Goal: Task Accomplishment & Management: Use online tool/utility

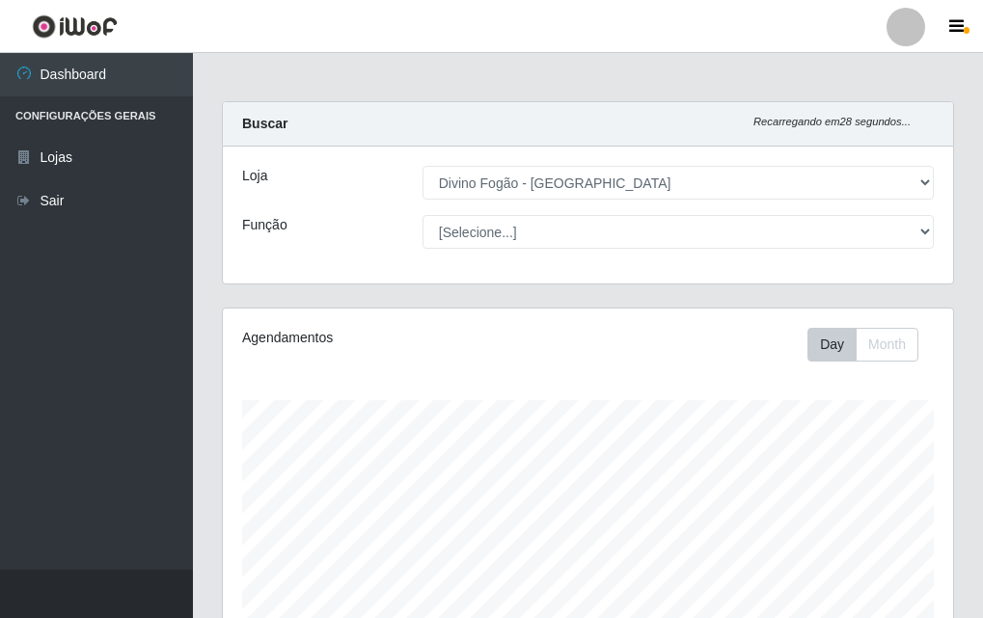
select select "499"
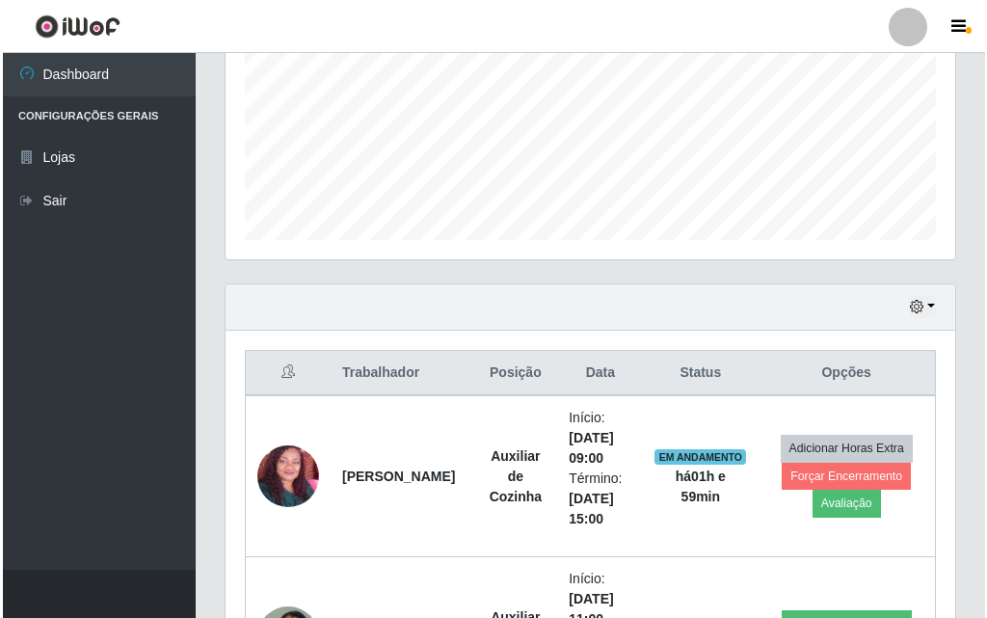
scroll to position [835, 0]
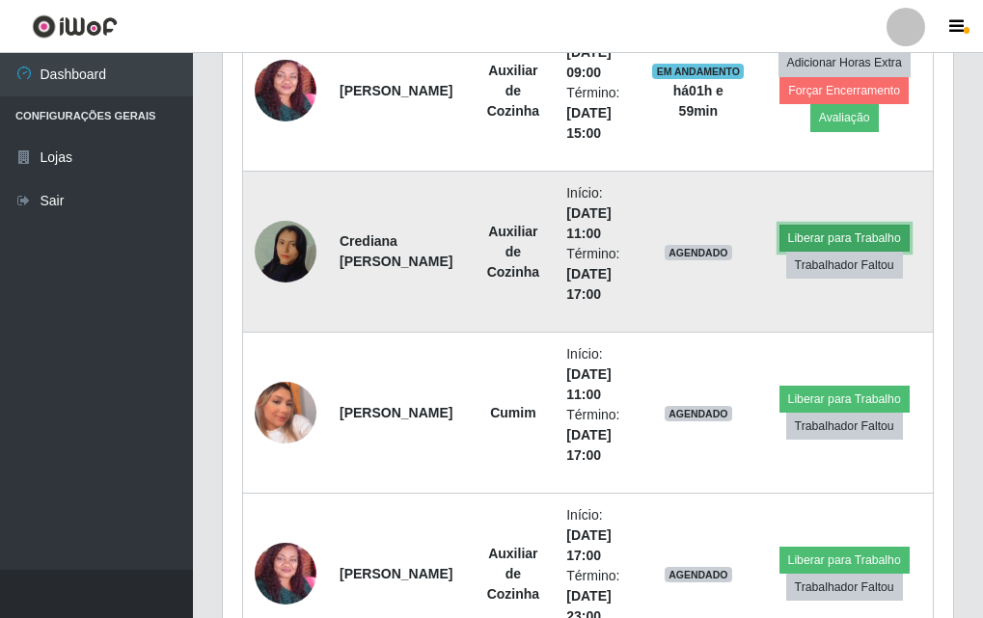
click at [854, 241] on button "Liberar para Trabalho" at bounding box center [844, 238] width 130 height 27
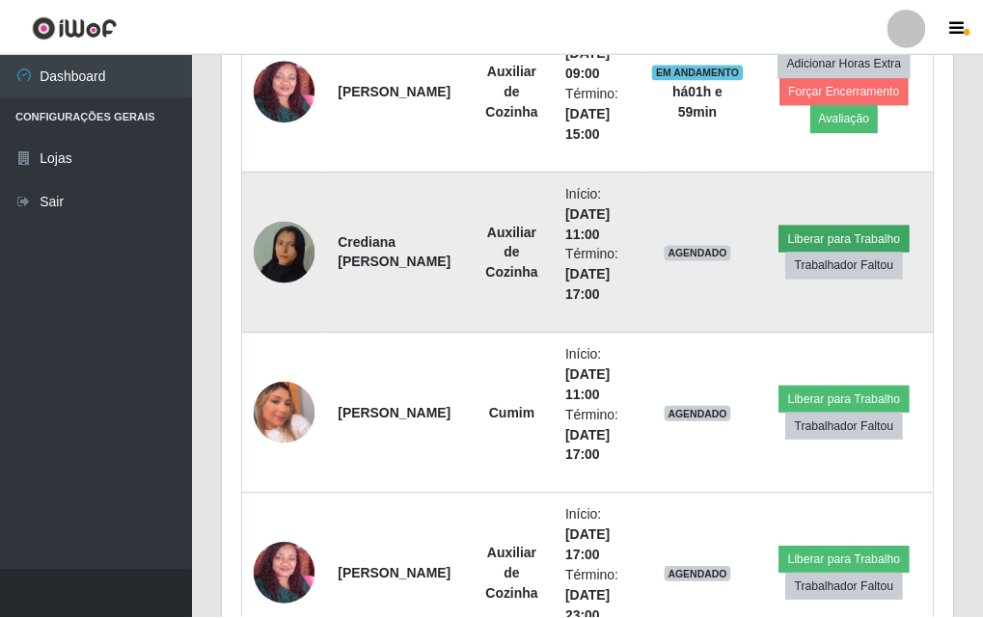
scroll to position [400, 720]
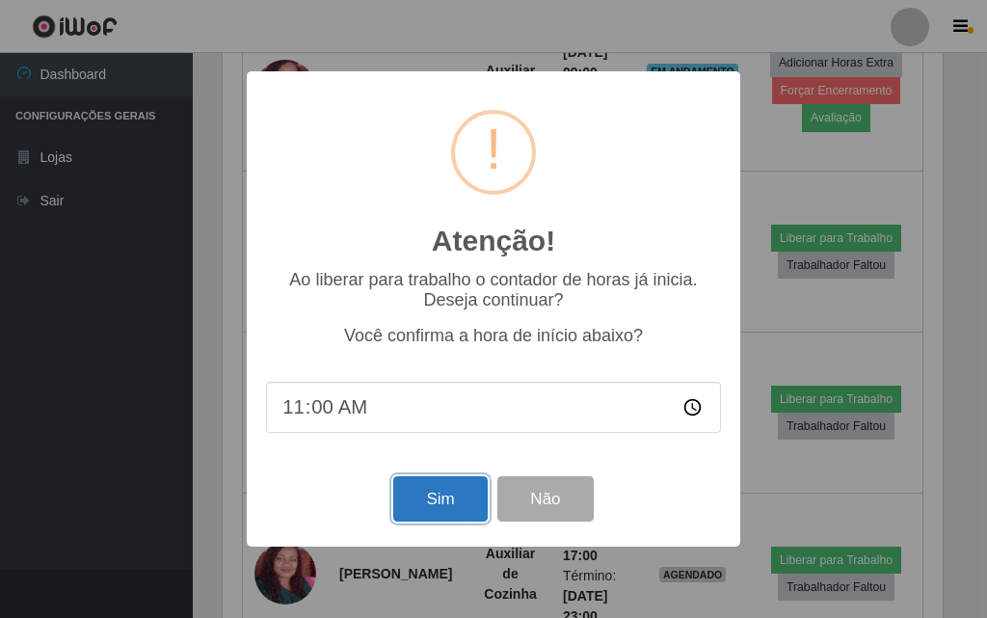
click at [424, 500] on button "Sim" at bounding box center [440, 498] width 94 height 45
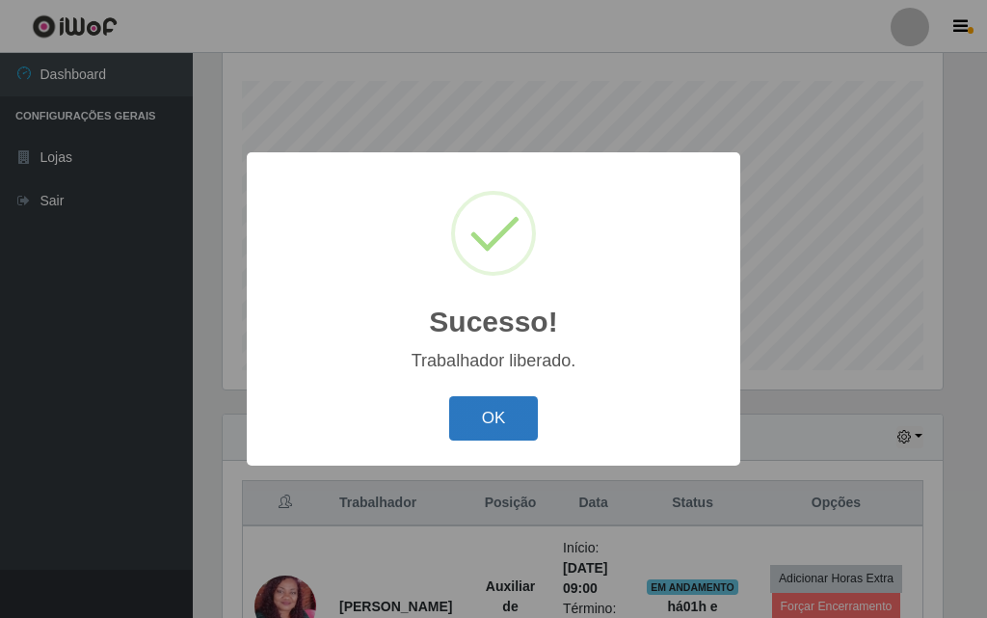
click at [501, 417] on button "OK" at bounding box center [494, 418] width 90 height 45
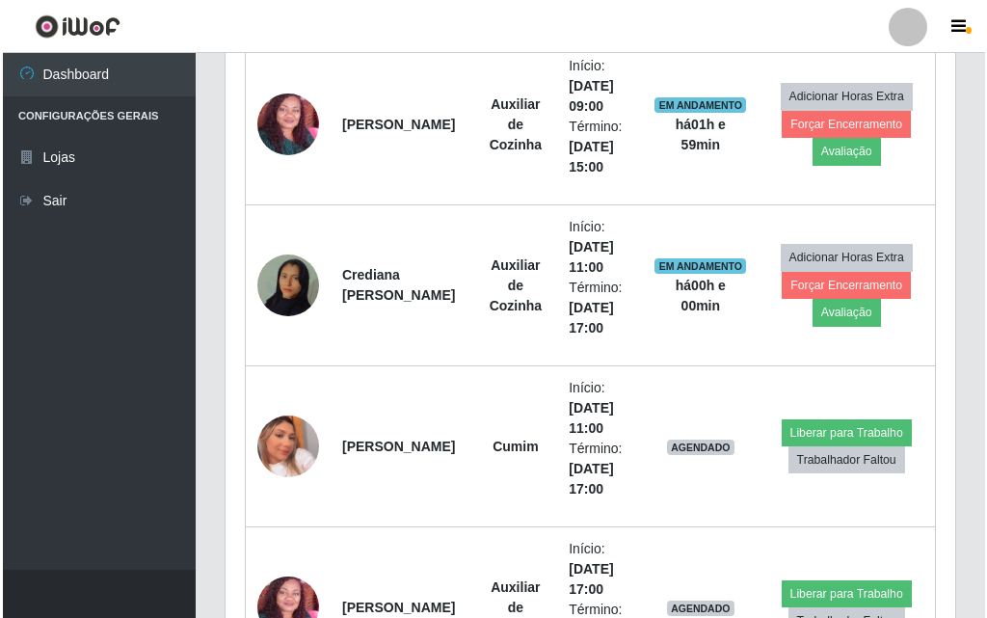
scroll to position [898, 0]
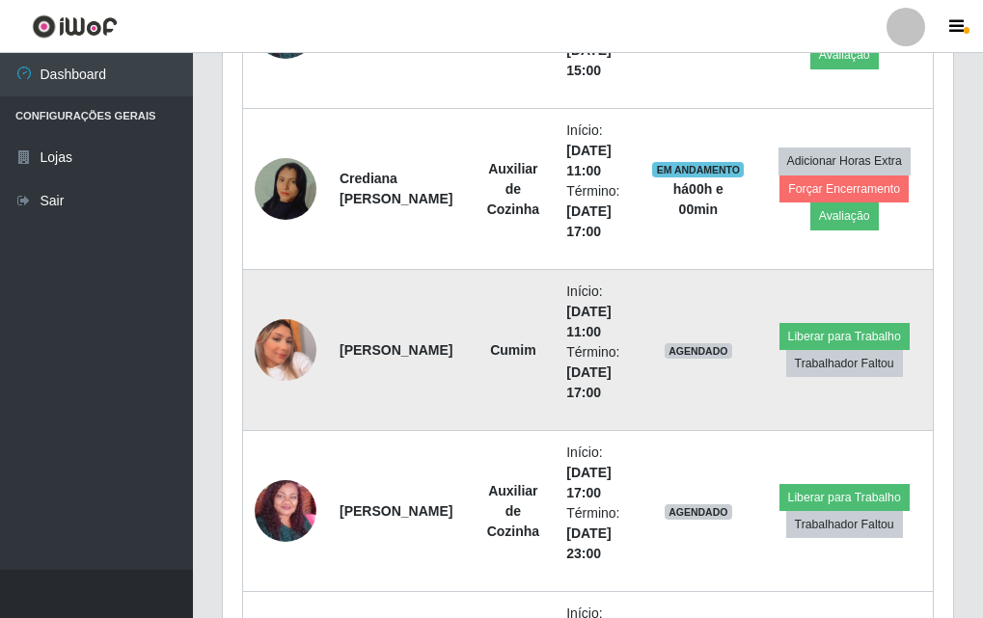
click at [283, 354] on img at bounding box center [286, 350] width 62 height 110
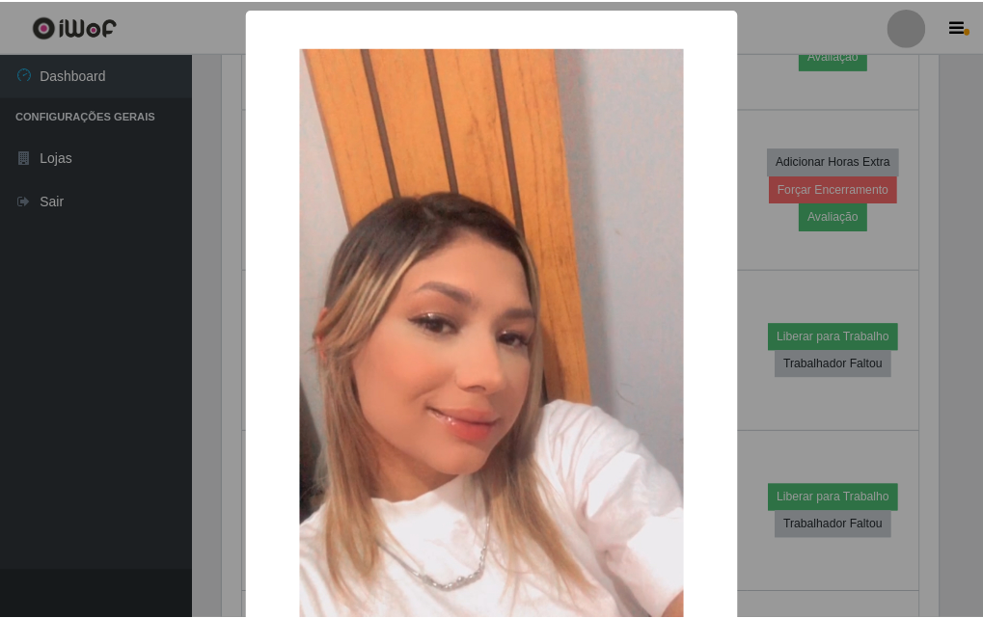
scroll to position [193, 0]
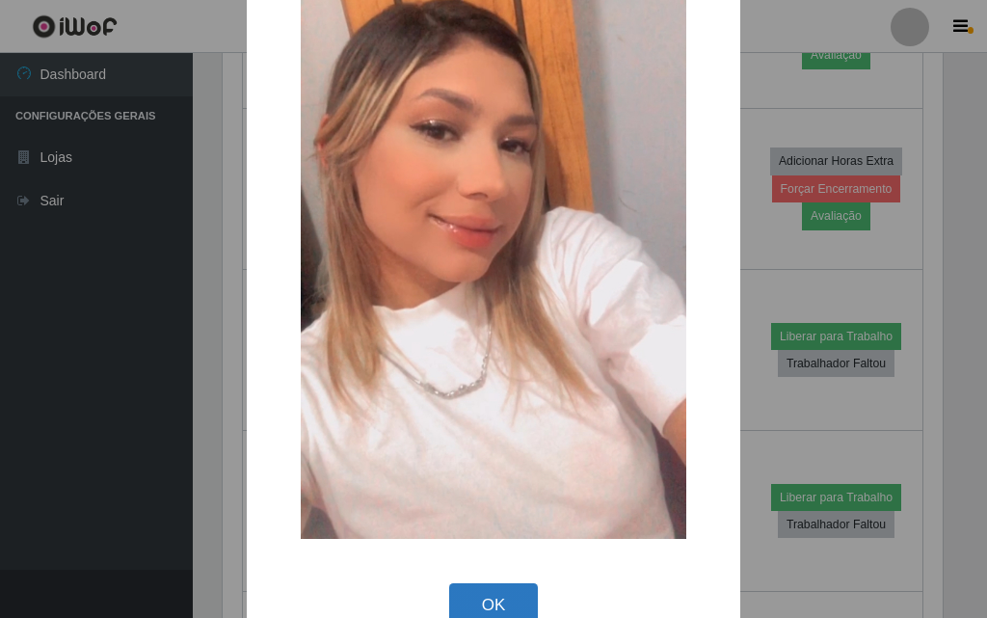
click at [480, 604] on button "OK" at bounding box center [494, 605] width 90 height 45
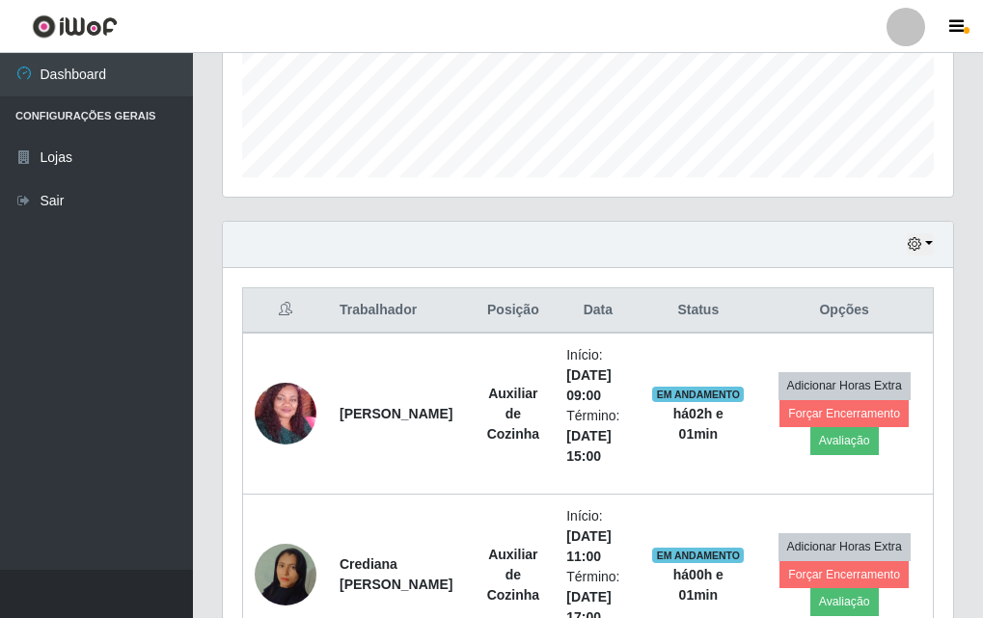
scroll to position [801, 0]
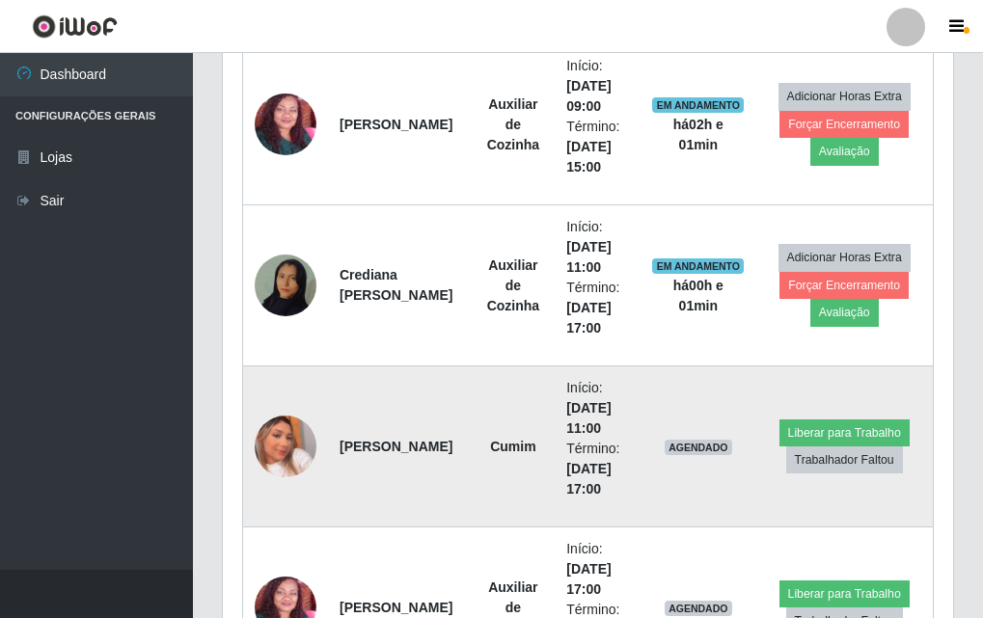
click at [304, 448] on img at bounding box center [286, 446] width 62 height 110
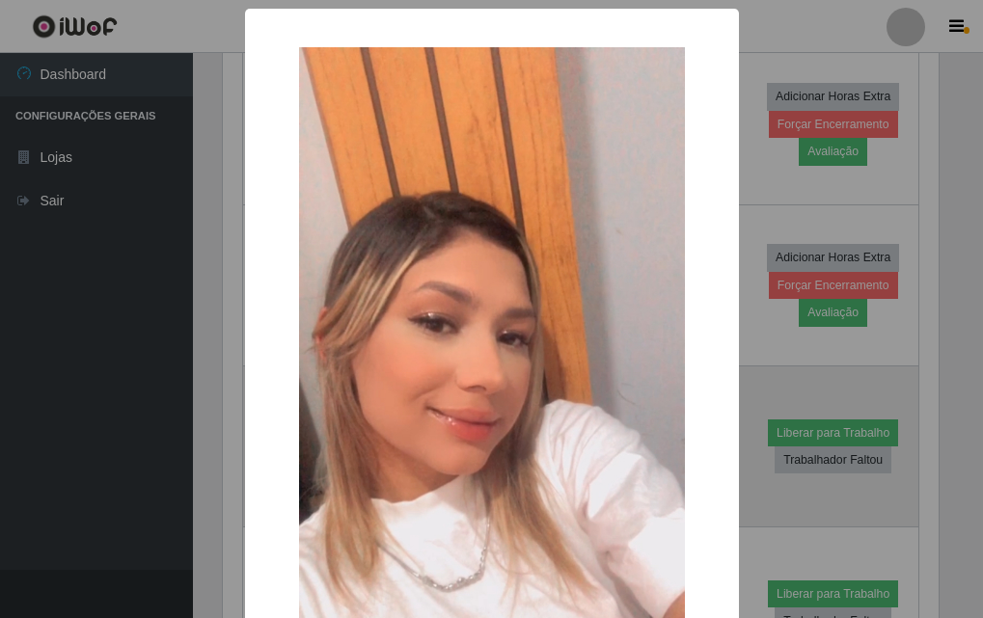
scroll to position [400, 720]
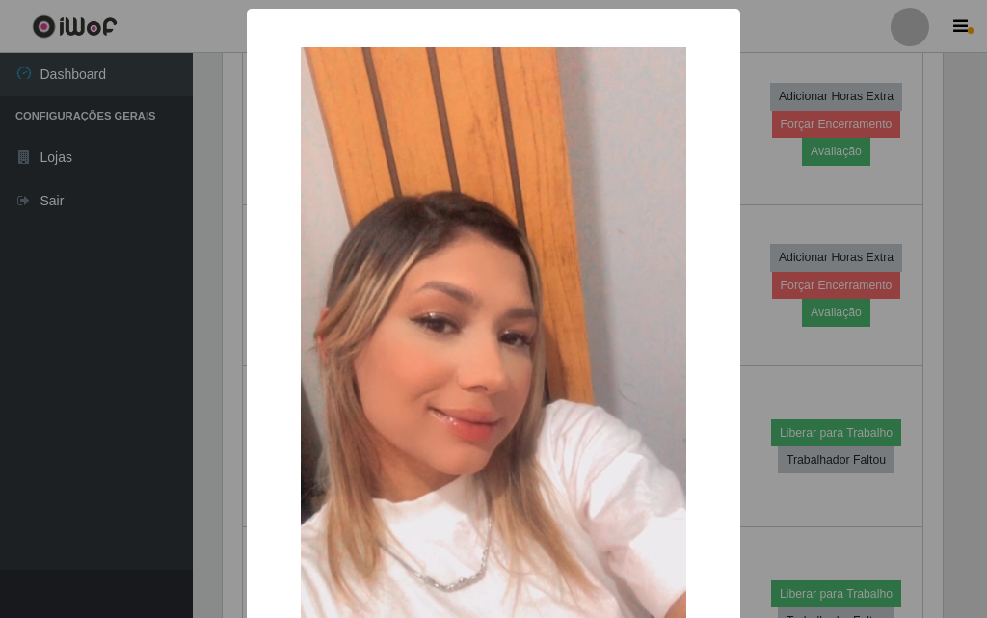
click at [0, 406] on div "× OK Cancel" at bounding box center [493, 309] width 987 height 618
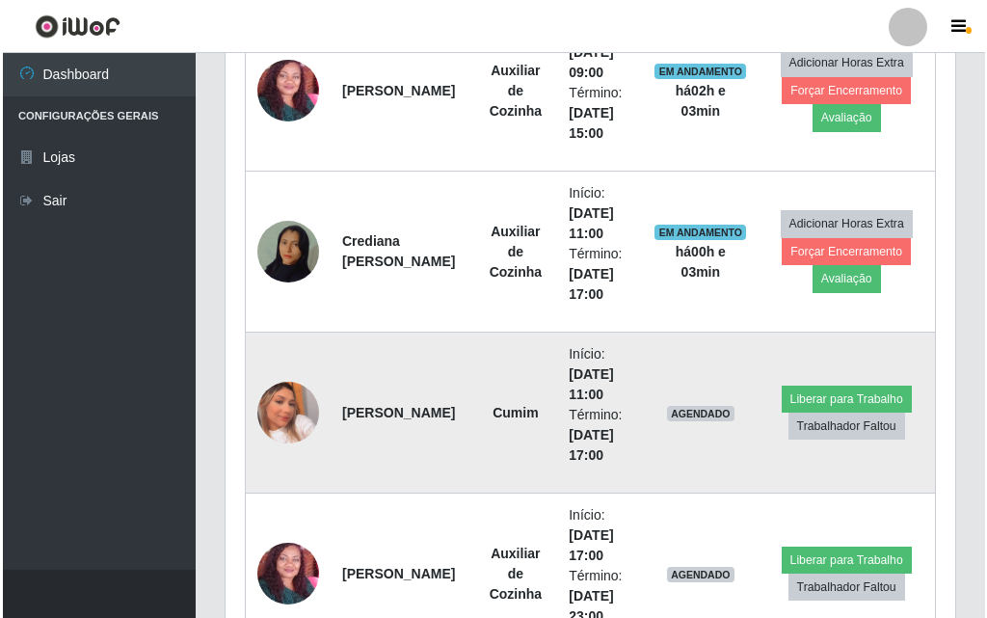
scroll to position [931, 0]
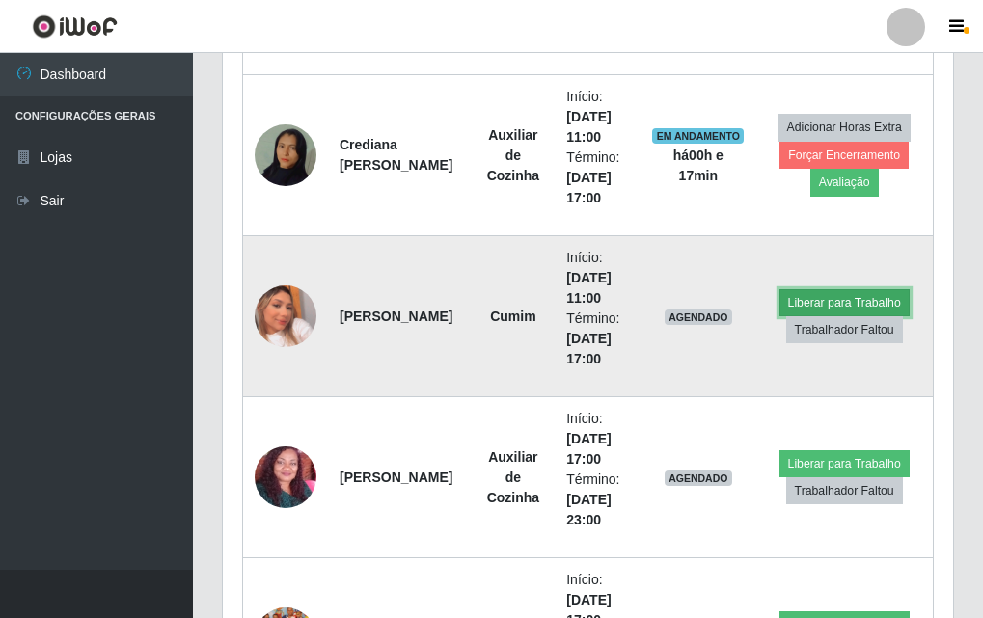
click at [836, 301] on button "Liberar para Trabalho" at bounding box center [844, 302] width 130 height 27
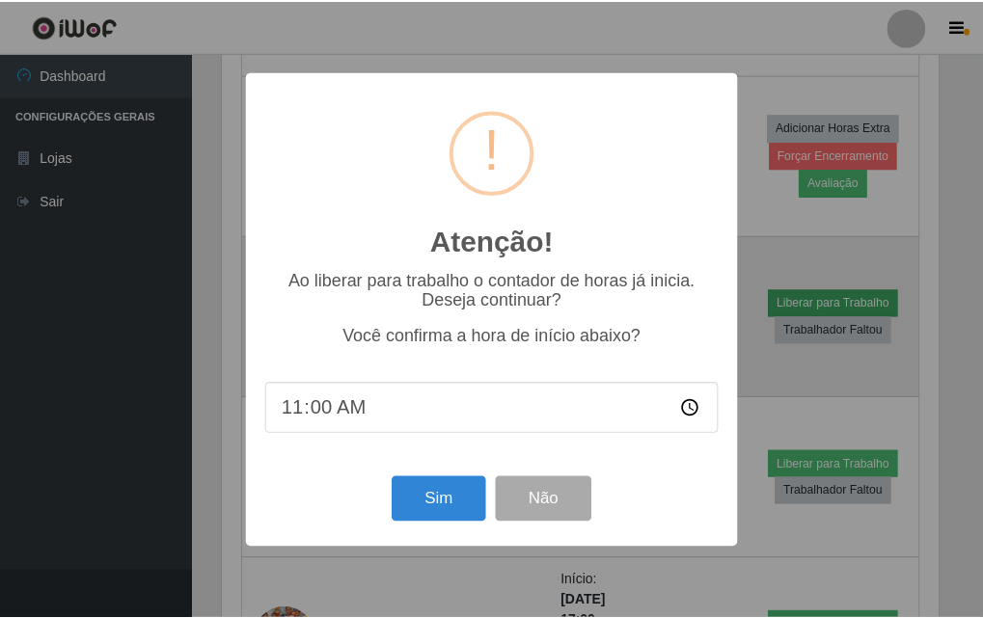
scroll to position [400, 720]
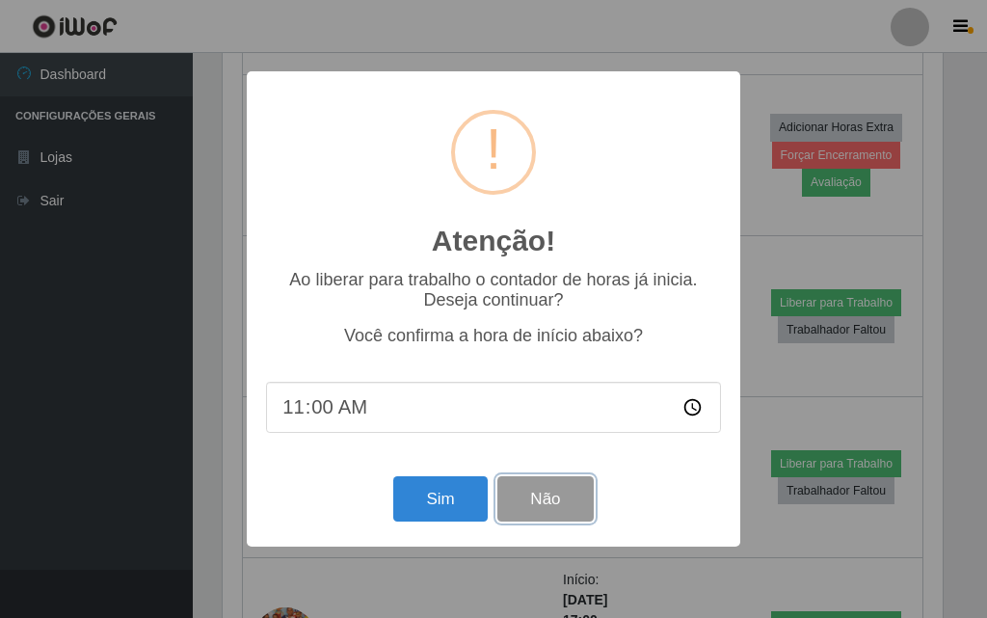
click at [561, 510] on button "Não" at bounding box center [545, 498] width 95 height 45
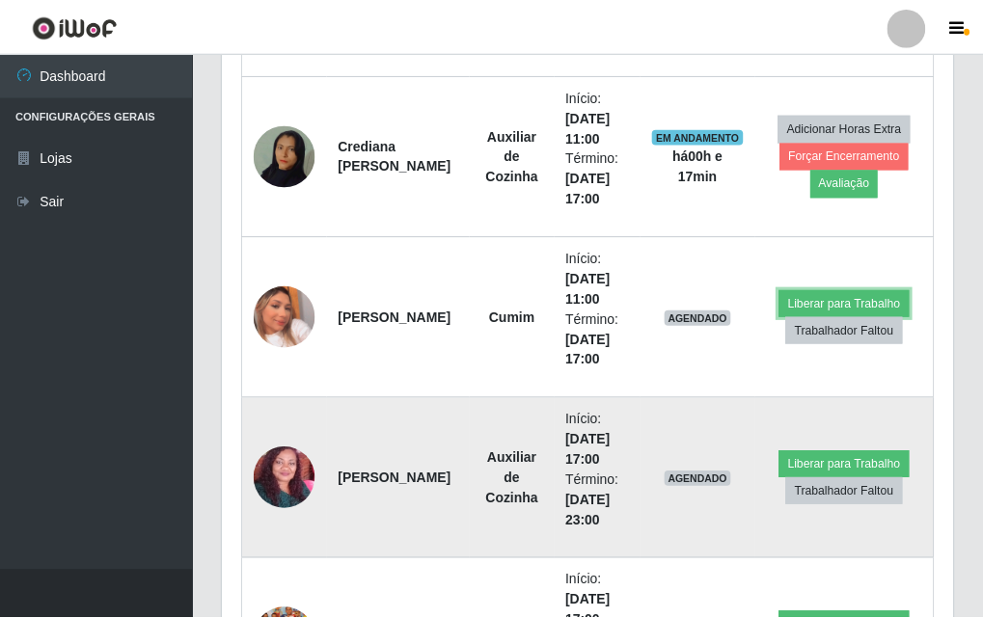
scroll to position [400, 730]
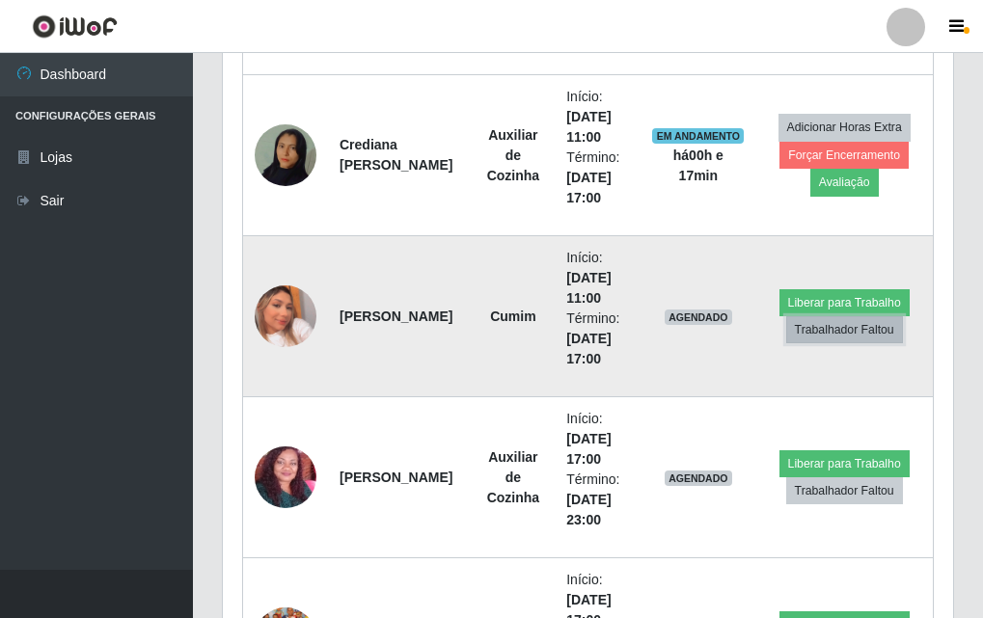
click at [830, 341] on button "Trabalhador Faltou" at bounding box center [844, 329] width 117 height 27
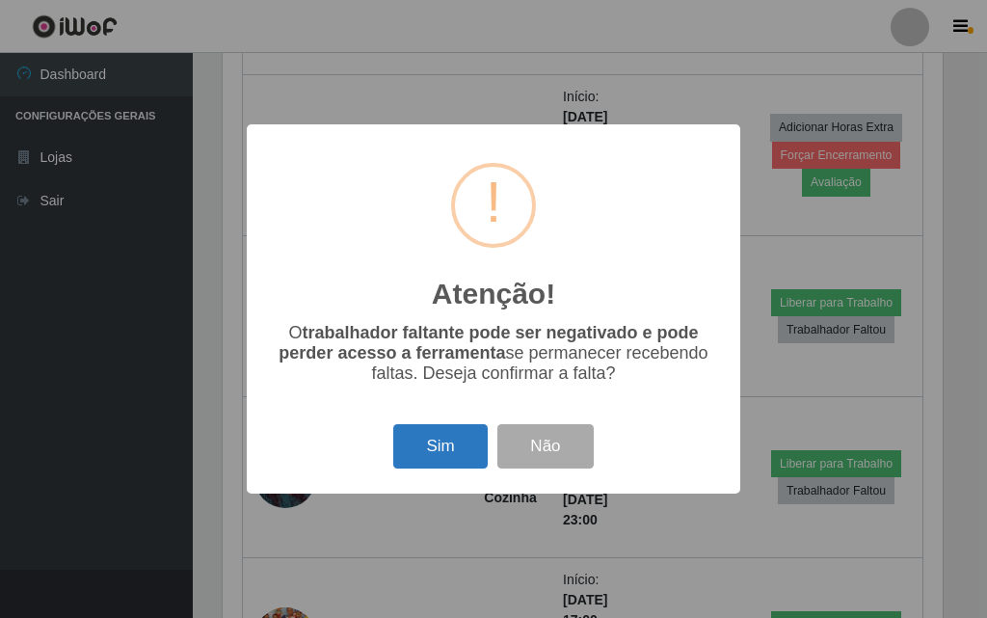
click at [457, 458] on button "Sim" at bounding box center [440, 446] width 94 height 45
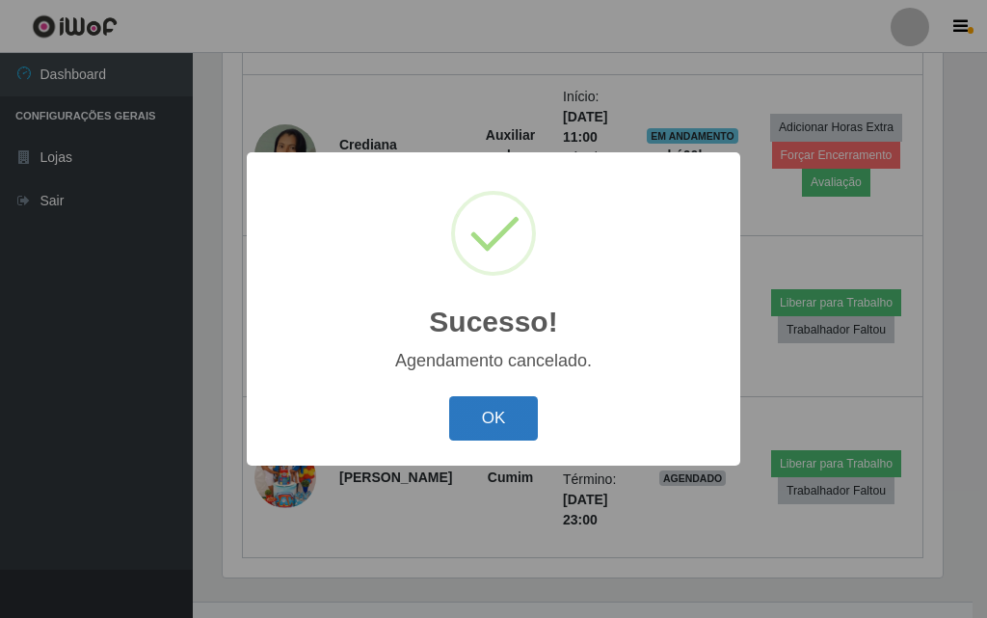
drag, startPoint x: 530, startPoint y: 391, endPoint x: 529, endPoint y: 402, distance: 10.6
click at [530, 394] on div "Sucesso! × Agendamento cancelado. OK Cancel" at bounding box center [494, 308] width 494 height 312
click at [529, 402] on button "OK" at bounding box center [494, 418] width 90 height 45
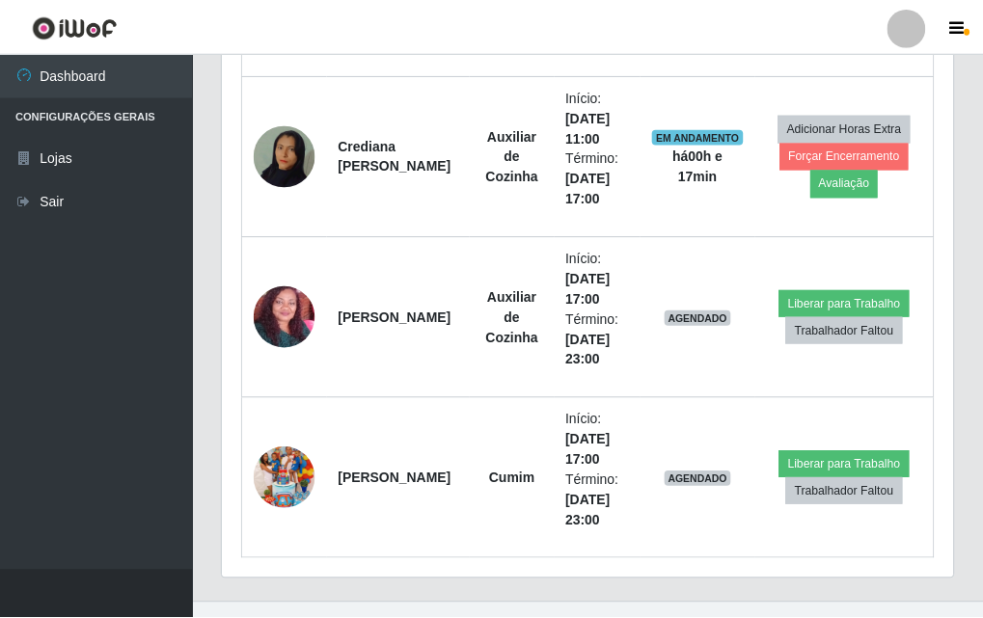
scroll to position [400, 730]
